Goal: Task Accomplishment & Management: Complete application form

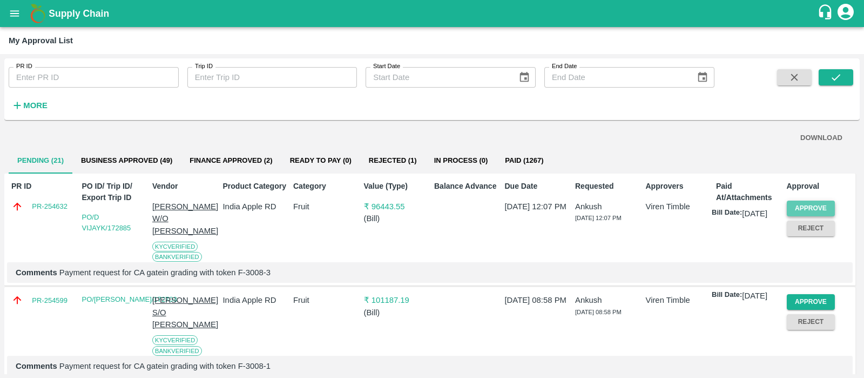
click at [813, 204] on button "Approve" at bounding box center [811, 208] width 49 height 16
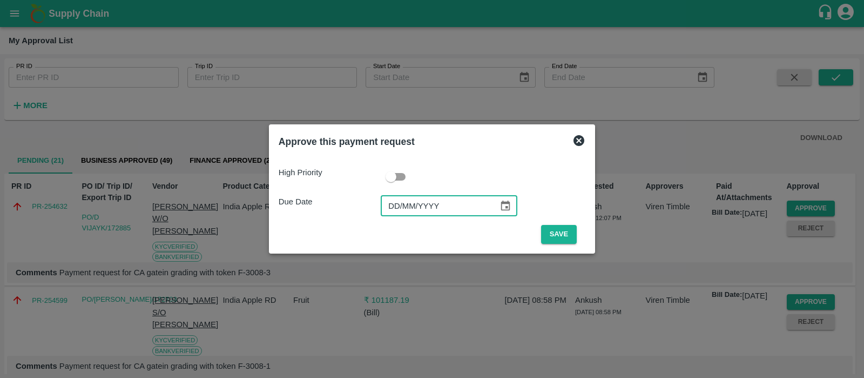
click at [391, 209] on input "DD/MM/YYYY" at bounding box center [436, 206] width 110 height 21
type input "[DATE]"
click at [551, 234] on button "Save" at bounding box center [559, 234] width 36 height 19
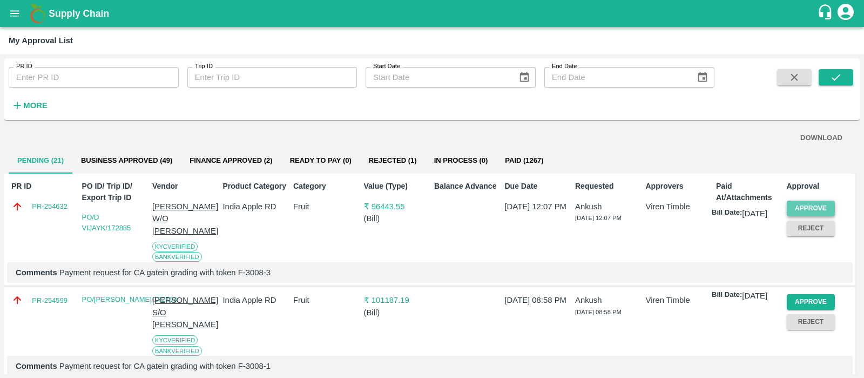
click at [807, 207] on button "Approve" at bounding box center [811, 208] width 49 height 16
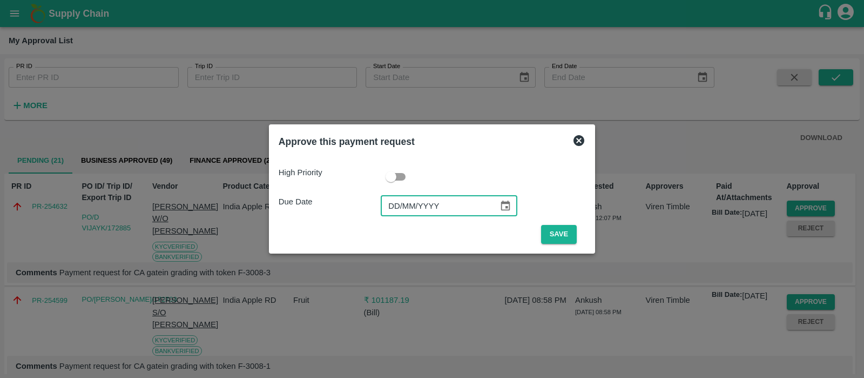
click at [393, 210] on input "DD/MM/YYYY" at bounding box center [436, 206] width 110 height 21
type input "[DATE]"
click at [562, 228] on button "Save" at bounding box center [559, 234] width 36 height 19
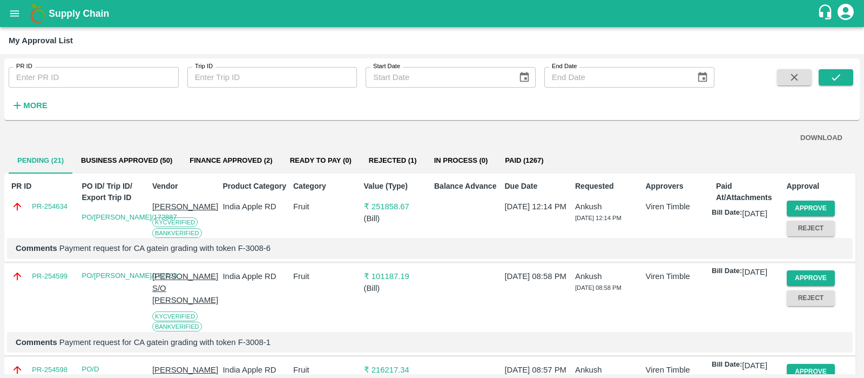
scroll to position [48, 0]
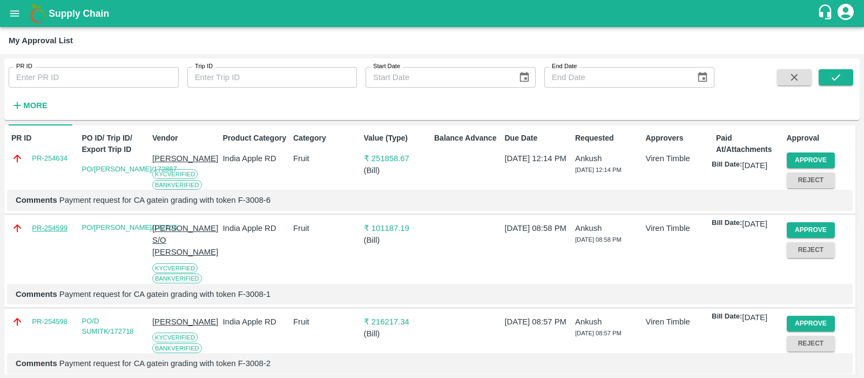
click at [48, 233] on link "PR-254599" at bounding box center [50, 228] width 36 height 11
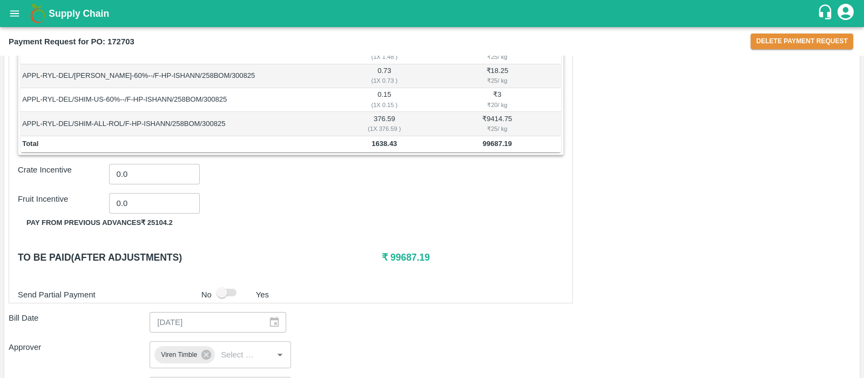
scroll to position [757, 0]
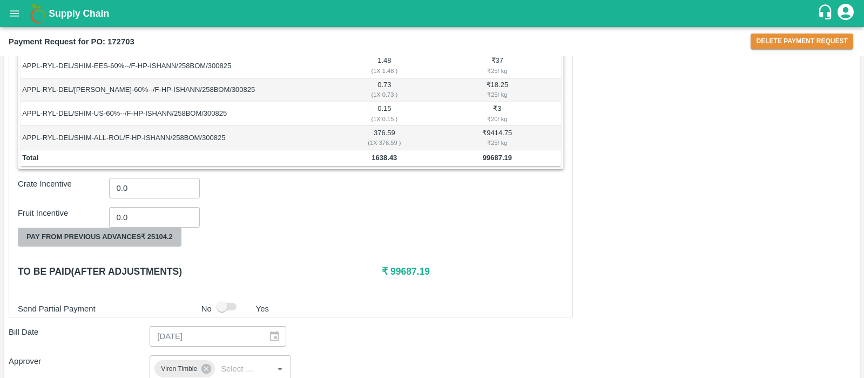
click at [123, 232] on button "Pay from previous advances ₹ 25104.2" at bounding box center [100, 236] width 164 height 19
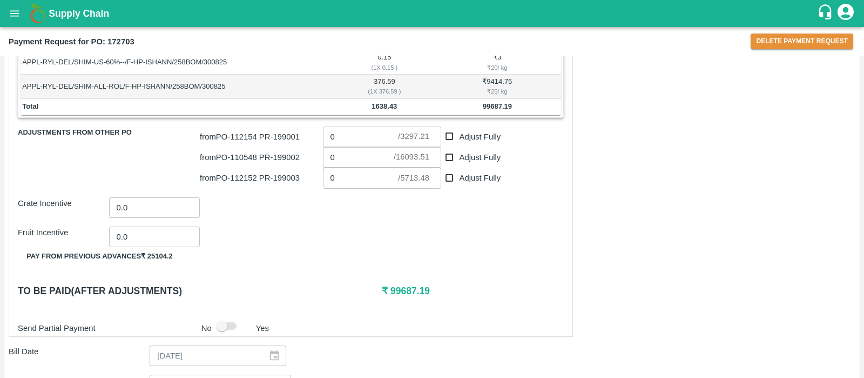
scroll to position [809, 0]
click at [447, 131] on input "Adjust Fully" at bounding box center [450, 136] width 20 height 20
checkbox input "true"
type input "3297.21"
click at [449, 152] on input "Adjust Fully" at bounding box center [450, 157] width 20 height 20
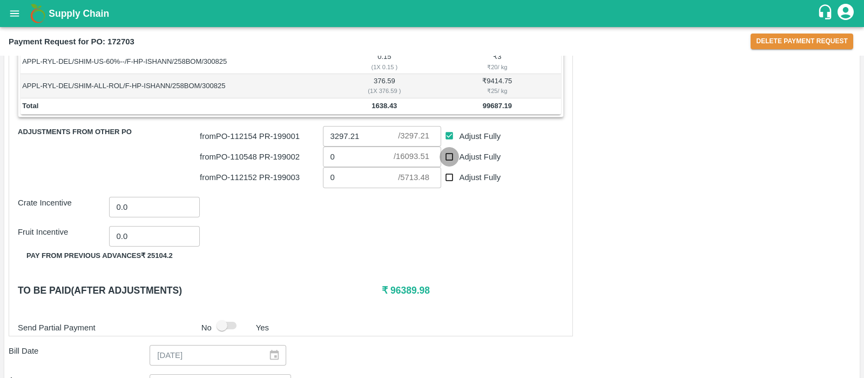
checkbox input "true"
type input "16093.51"
click at [448, 172] on input "Adjust Fully" at bounding box center [450, 177] width 20 height 20
checkbox input "true"
type input "5713.48"
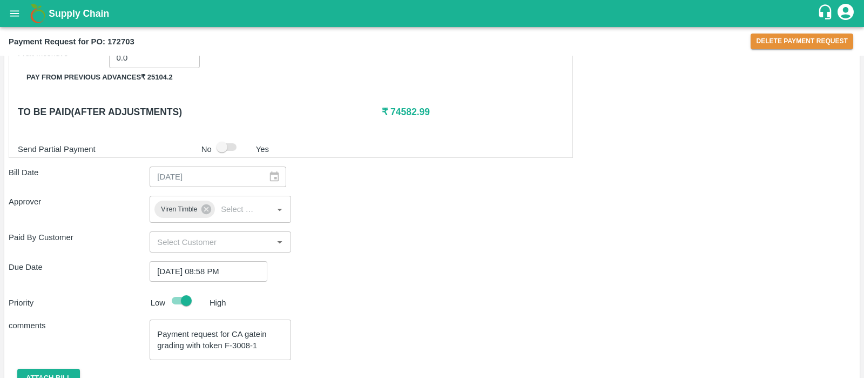
scroll to position [1034, 0]
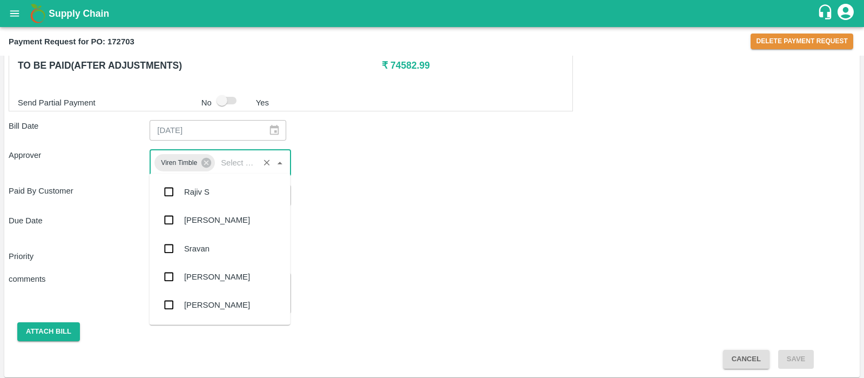
click at [245, 156] on input "input" at bounding box center [236, 163] width 39 height 14
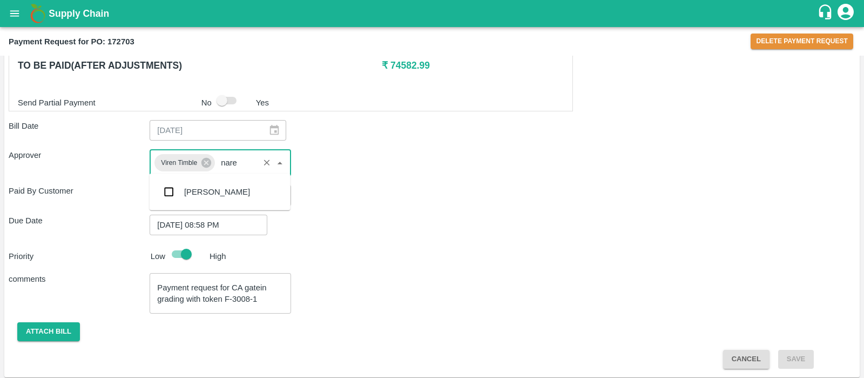
type input "nare"
click at [225, 185] on div "[PERSON_NAME]" at bounding box center [220, 192] width 141 height 28
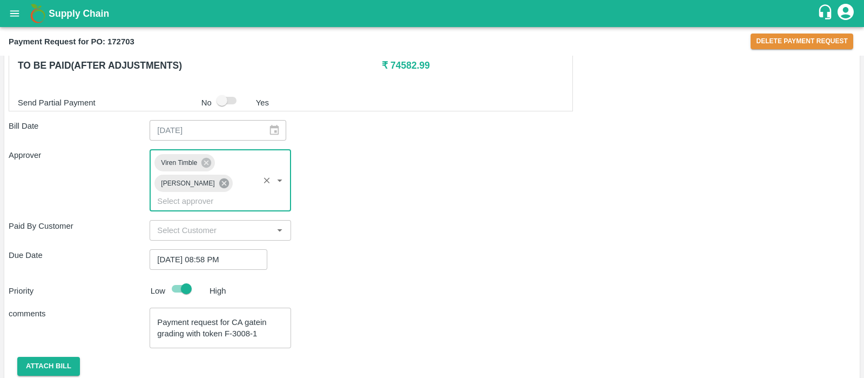
click at [219, 179] on icon at bounding box center [224, 183] width 10 height 10
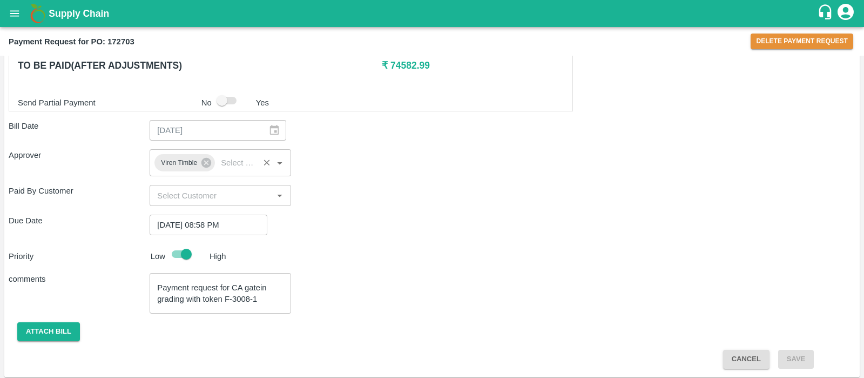
click at [400, 220] on div "Due Date [DATE] 08:58 PM ​" at bounding box center [432, 225] width 847 height 21
drag, startPoint x: 271, startPoint y: 298, endPoint x: 226, endPoint y: 296, distance: 44.4
click at [226, 296] on textarea "Payment request for CA gatein grading with token F-3008-1" at bounding box center [220, 293] width 126 height 23
click at [40, 329] on button "Attach bill" at bounding box center [48, 331] width 63 height 19
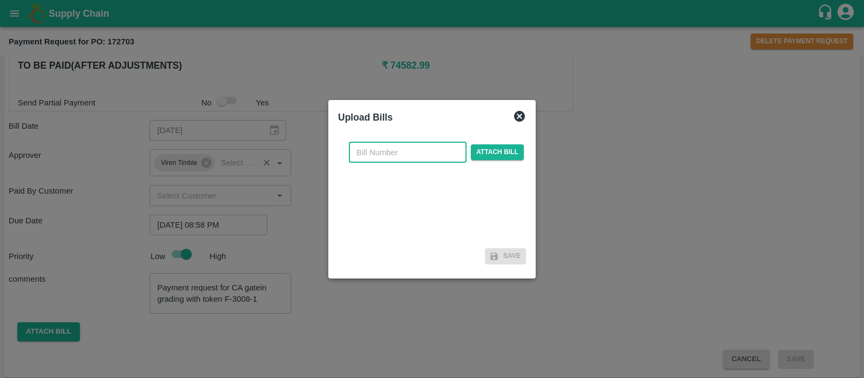
click at [427, 152] on input "text" at bounding box center [408, 152] width 118 height 21
paste input "F-3008-1"
click at [490, 159] on span "Attach bill" at bounding box center [497, 152] width 53 height 16
click at [0, 0] on input "Attach bill" at bounding box center [0, 0] width 0 height 0
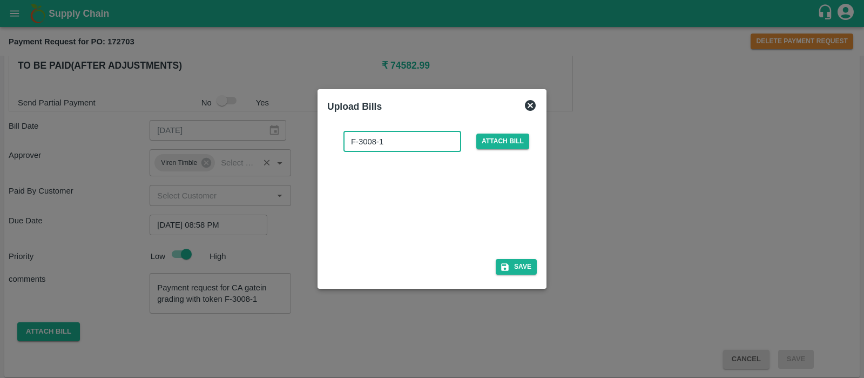
drag, startPoint x: 410, startPoint y: 146, endPoint x: 292, endPoint y: 144, distance: 117.8
click at [292, 144] on div "Upload Bills F-3008-1 ​ Attach bill Save" at bounding box center [432, 189] width 864 height 378
type input "1458"
click at [516, 263] on button "Save" at bounding box center [516, 267] width 41 height 16
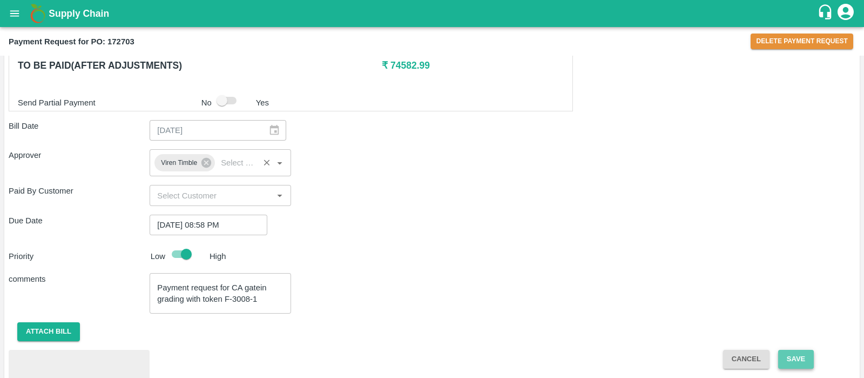
click at [803, 355] on button "Save" at bounding box center [797, 359] width 36 height 19
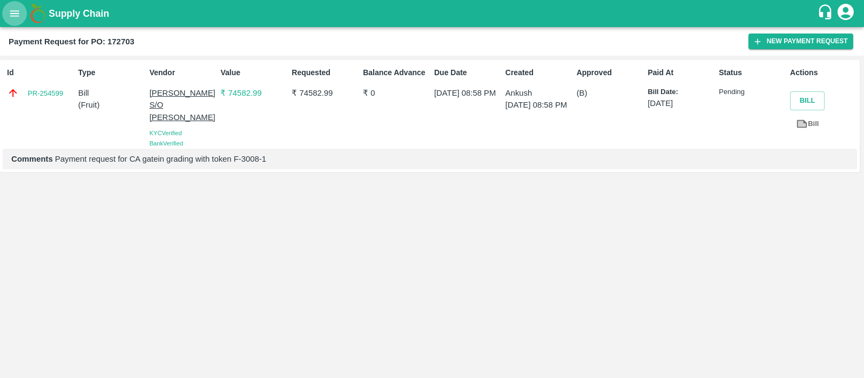
click at [16, 12] on icon "open drawer" at bounding box center [15, 14] width 12 height 12
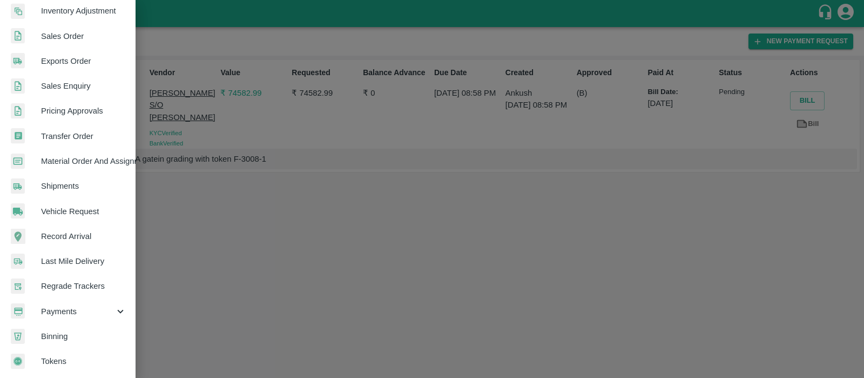
scroll to position [237, 0]
click at [76, 305] on span "Payments" at bounding box center [77, 311] width 73 height 12
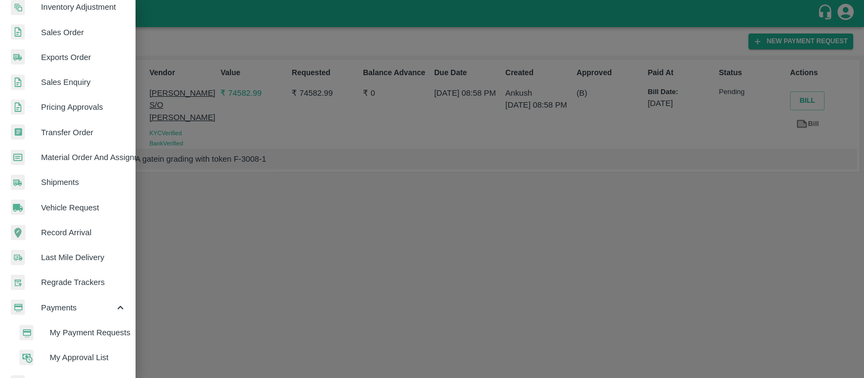
click at [78, 350] on li "My Approval List" at bounding box center [72, 357] width 126 height 25
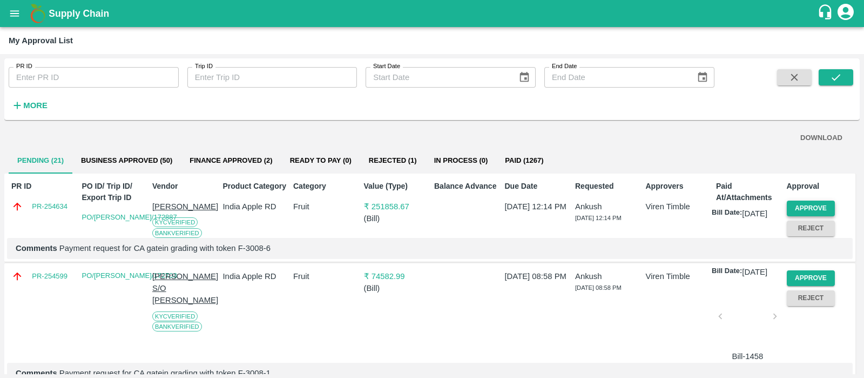
click at [799, 206] on button "Approve" at bounding box center [811, 208] width 49 height 16
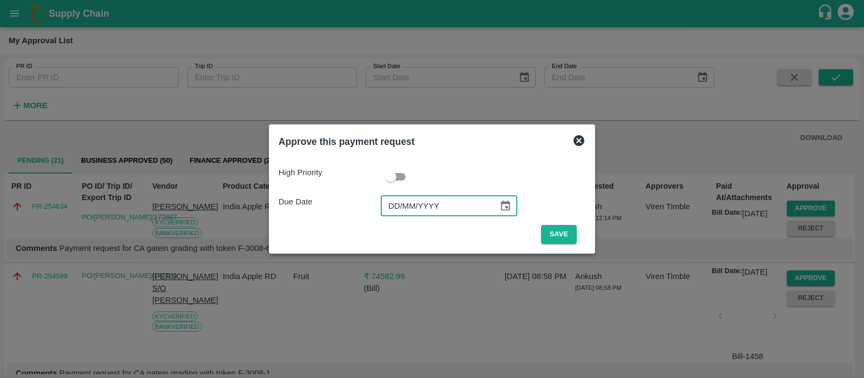
click at [403, 210] on input "DD/MM/YYYY" at bounding box center [436, 206] width 110 height 21
type input "[DATE]"
click at [571, 239] on button "Save" at bounding box center [559, 234] width 36 height 19
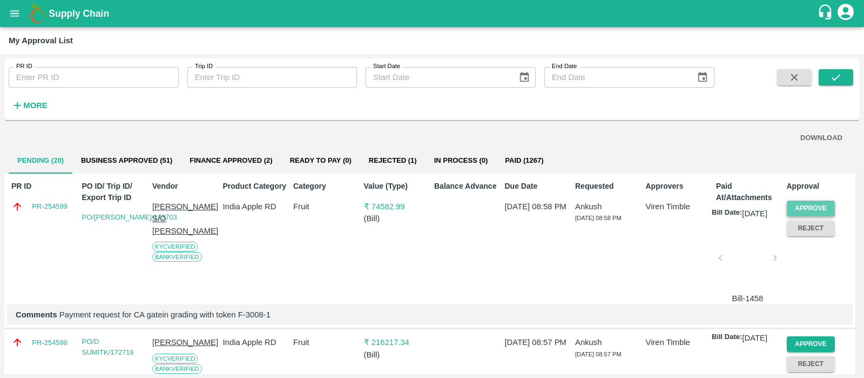
click at [815, 210] on button "Approve" at bounding box center [811, 208] width 49 height 16
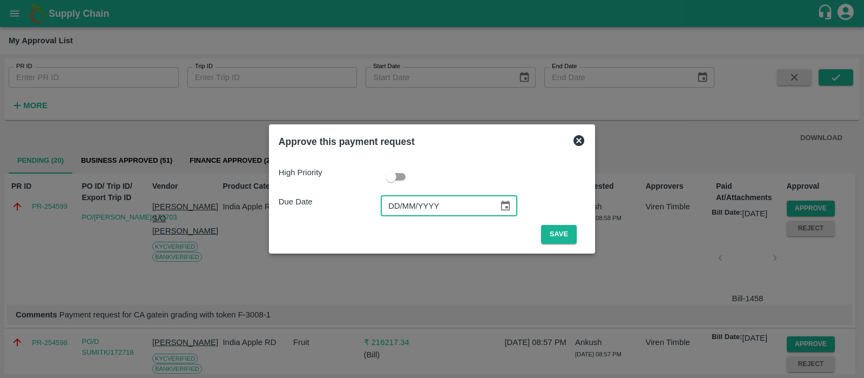
click at [398, 210] on input "DD/MM/YYYY" at bounding box center [436, 206] width 110 height 21
type input "[DATE]"
click at [551, 231] on button "Save" at bounding box center [559, 234] width 36 height 19
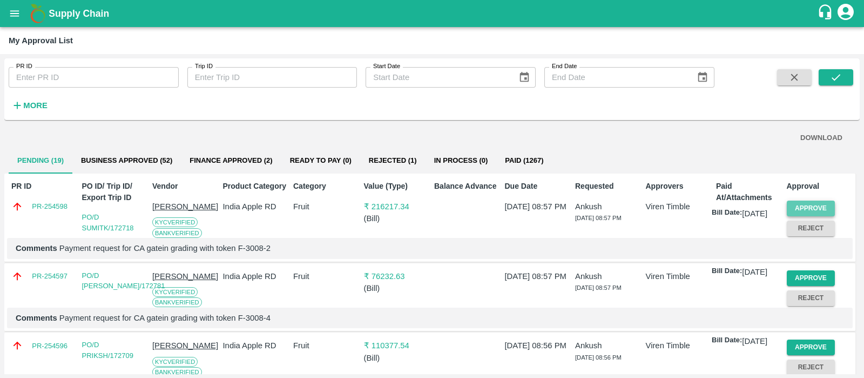
click at [819, 204] on button "Approve" at bounding box center [811, 208] width 49 height 16
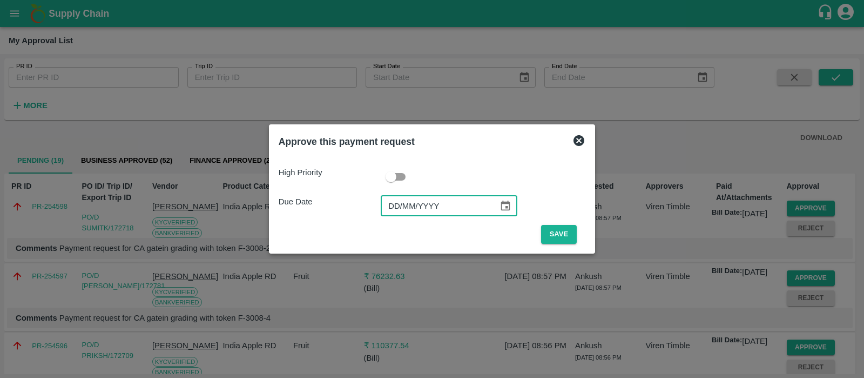
click at [390, 205] on input "DD/MM/YYYY" at bounding box center [436, 206] width 110 height 21
type input "[DATE]"
click at [559, 234] on button "Save" at bounding box center [559, 234] width 36 height 19
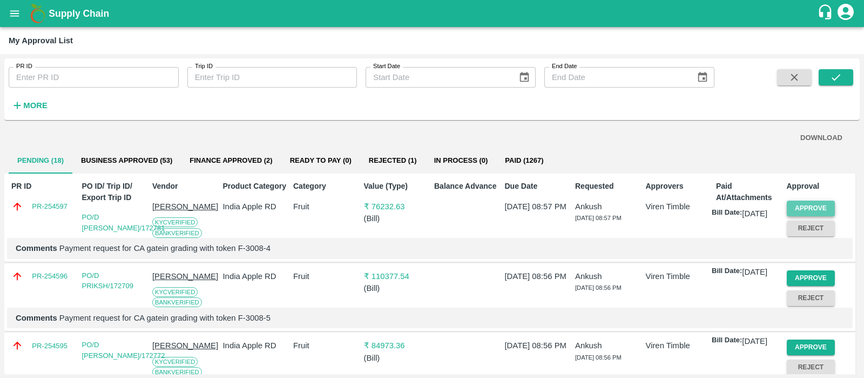
click at [802, 209] on button "Approve" at bounding box center [811, 208] width 49 height 16
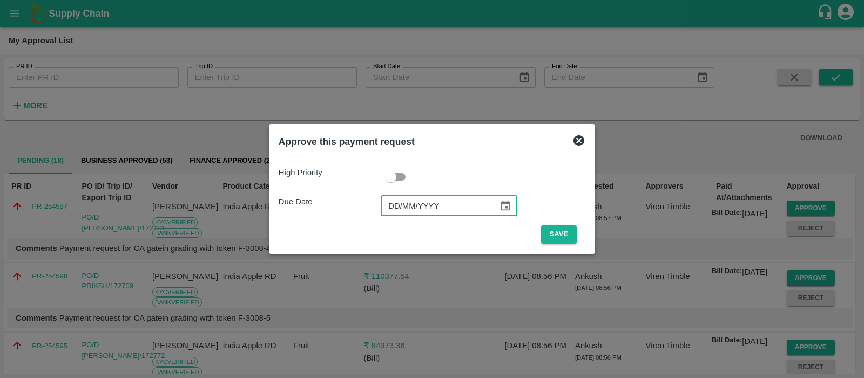
click at [396, 212] on input "DD/MM/YYYY" at bounding box center [436, 206] width 110 height 21
type input "[DATE]"
click at [565, 239] on button "Save" at bounding box center [559, 234] width 36 height 19
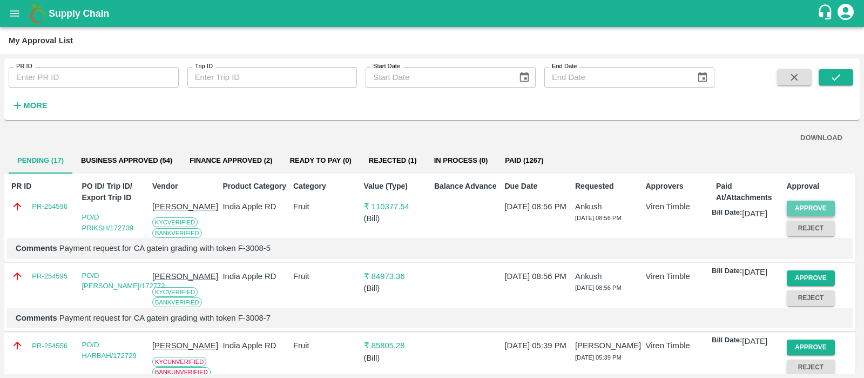
click at [810, 207] on button "Approve" at bounding box center [811, 208] width 49 height 16
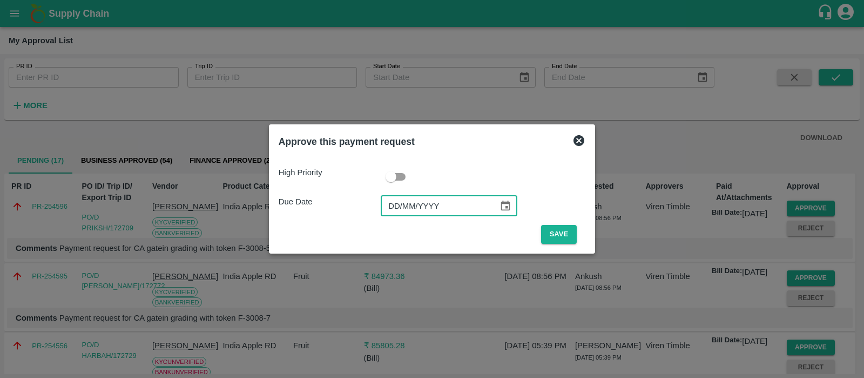
click at [402, 209] on input "DD/MM/YYYY" at bounding box center [436, 206] width 110 height 21
type input "[DATE]"
click at [548, 233] on button "Save" at bounding box center [559, 234] width 36 height 19
